Goal: Task Accomplishment & Management: Manage account settings

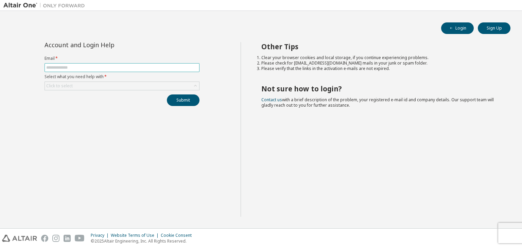
click at [127, 69] on input "text" at bounding box center [121, 67] width 151 height 5
type input "**********"
click at [128, 86] on div "Click to select" at bounding box center [122, 86] width 154 height 8
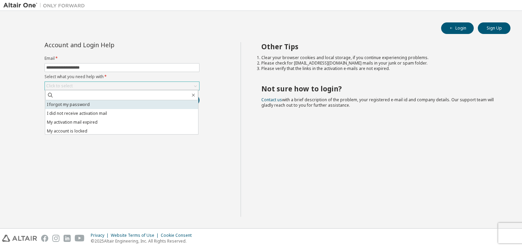
click at [128, 104] on li "I forgot my password" at bounding box center [121, 104] width 153 height 9
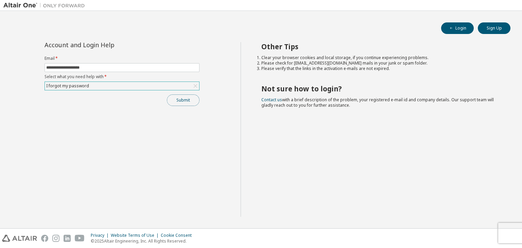
click at [182, 101] on button "Submit" at bounding box center [183, 100] width 33 height 12
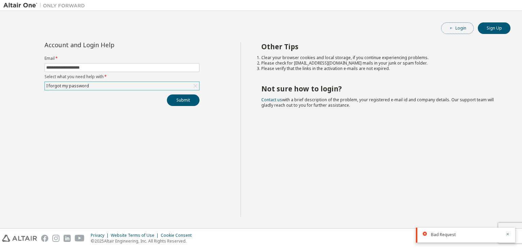
click at [458, 31] on button "Login" at bounding box center [457, 28] width 33 height 12
